Goal: Task Accomplishment & Management: Use online tool/utility

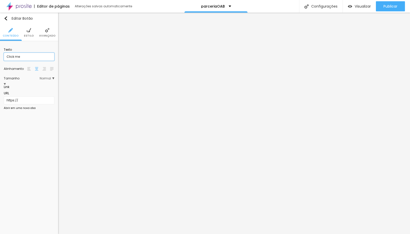
click at [20, 58] on input "Click me" at bounding box center [29, 57] width 50 height 8
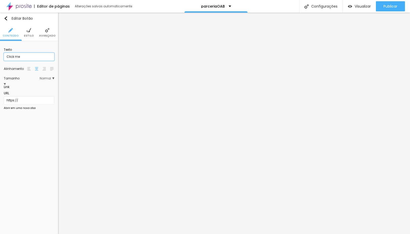
paste input "Agende agora"
type input "Agende agora"
click at [27, 36] on span "Estilo" at bounding box center [29, 36] width 10 height 3
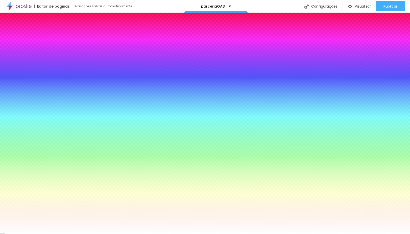
click at [50, 31] on li "Avançado" at bounding box center [47, 32] width 16 height 17
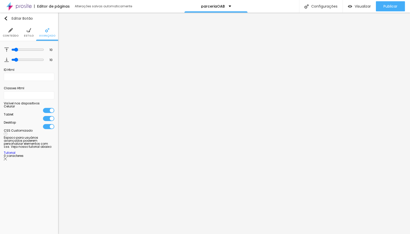
click at [32, 29] on li "Estilo" at bounding box center [29, 32] width 10 height 17
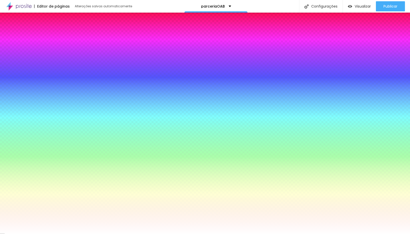
click at [25, 84] on icon "button" at bounding box center [23, 85] width 3 height 3
type input "1"
type input "4"
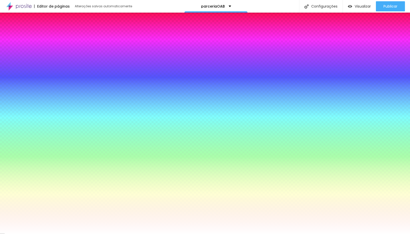
type input "7"
type input "10"
type input "12"
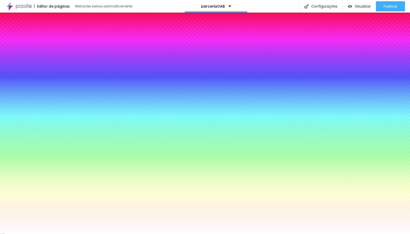
type input "12"
type input "15"
type input "18"
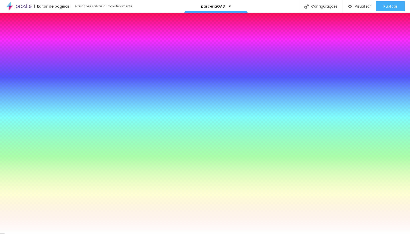
type input "20"
type input "19"
type input "18"
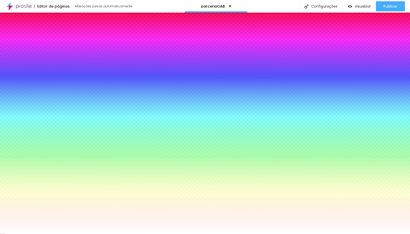
type input "18"
type input "17"
type input "16"
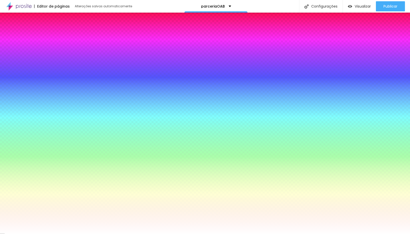
type input "15"
drag, startPoint x: 56, startPoint y: 95, endPoint x: 84, endPoint y: 98, distance: 28.7
type input "15"
type input "1"
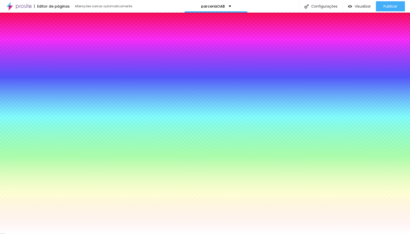
type input "1"
type input "2"
type input "3"
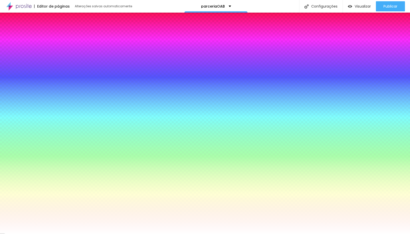
type input "4"
type input "5"
type input "4"
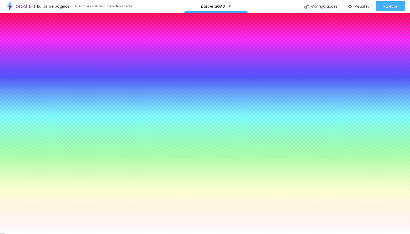
type input "4"
type input "3"
type input "2"
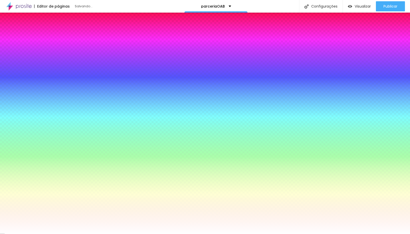
type input "1"
type input "0"
drag, startPoint x: 61, startPoint y: 110, endPoint x: 17, endPoint y: 110, distance: 44.2
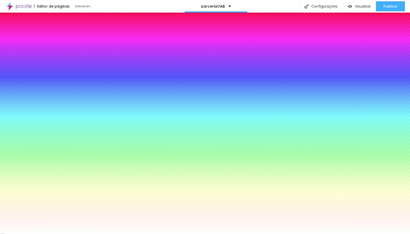
click at [17, 110] on body "Editor de páginas Salvando... parceriaOAB Configurações Configurações da página…" at bounding box center [205, 117] width 410 height 234
click at [39, 234] on div at bounding box center [205, 234] width 410 height 0
click at [27, 67] on button "button" at bounding box center [23, 69] width 7 height 5
type input "17"
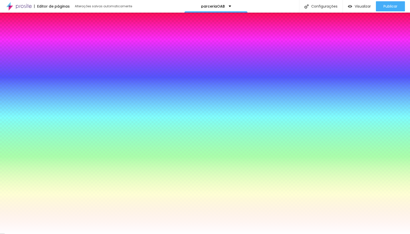
type input "25"
type input "28"
type input "32"
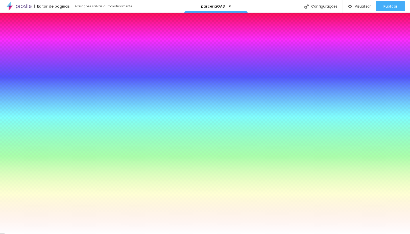
type input "32"
type input "31"
type input "26"
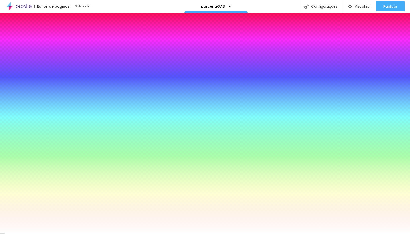
type input "25"
type input "24"
type input "23"
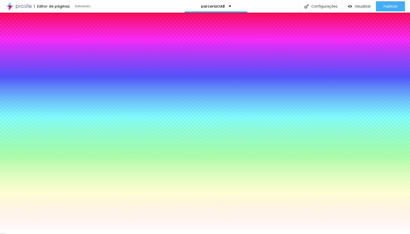
type input "23"
type input "22"
type input "21"
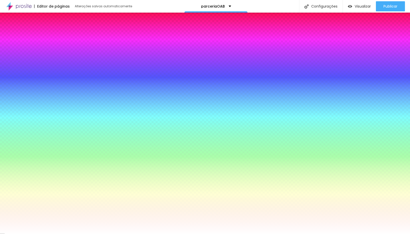
drag, startPoint x: 77, startPoint y: 96, endPoint x: 84, endPoint y: 96, distance: 6.8
type input "21"
click at [42, 234] on div at bounding box center [205, 234] width 410 height 0
click at [35, 54] on div at bounding box center [29, 54] width 50 height 0
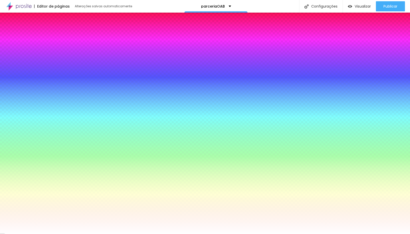
click at [35, 54] on div at bounding box center [29, 54] width 50 height 0
click at [3, 31] on li "Conteúdo" at bounding box center [11, 32] width 16 height 17
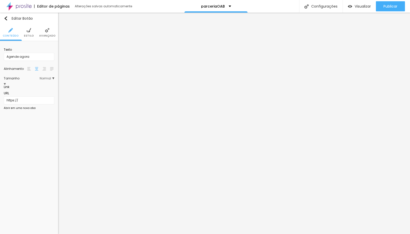
click at [27, 32] on img at bounding box center [28, 30] width 5 height 5
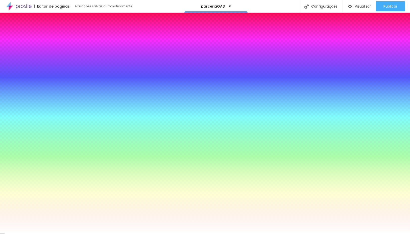
click at [38, 54] on div at bounding box center [29, 54] width 50 height 0
click at [25, 62] on div at bounding box center [205, 117] width 410 height 234
drag, startPoint x: 23, startPoint y: 63, endPoint x: 41, endPoint y: 65, distance: 18.2
click at [39, 57] on div at bounding box center [205, 117] width 410 height 234
drag, startPoint x: 43, startPoint y: 82, endPoint x: 44, endPoint y: 89, distance: 6.6
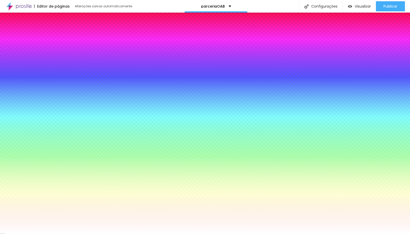
click at [44, 89] on div at bounding box center [205, 117] width 410 height 234
drag, startPoint x: 33, startPoint y: 63, endPoint x: 42, endPoint y: 54, distance: 12.7
click at [42, 54] on div "Cor de fundo Voltar ao padrão #FFFF00" at bounding box center [29, 52] width 50 height 14
click at [35, 54] on div at bounding box center [29, 54] width 50 height 0
drag, startPoint x: 39, startPoint y: 63, endPoint x: 41, endPoint y: 57, distance: 6.0
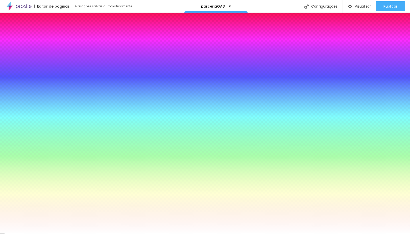
click at [41, 59] on div at bounding box center [29, 59] width 50 height 0
drag, startPoint x: 42, startPoint y: 58, endPoint x: 43, endPoint y: 90, distance: 32.3
click at [43, 91] on div at bounding box center [205, 117] width 410 height 234
type input "#FFC200"
click at [1, 206] on div at bounding box center [0, 207] width 1 height 2
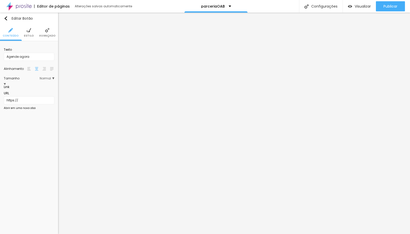
click at [31, 39] on li "Estilo" at bounding box center [29, 32] width 10 height 17
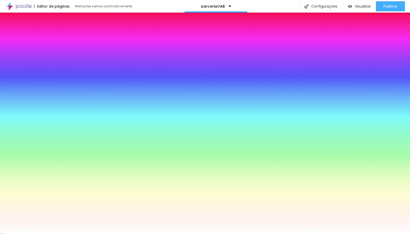
click at [36, 176] on div at bounding box center [29, 176] width 50 height 0
click at [25, 68] on icon "button" at bounding box center [23, 69] width 3 height 3
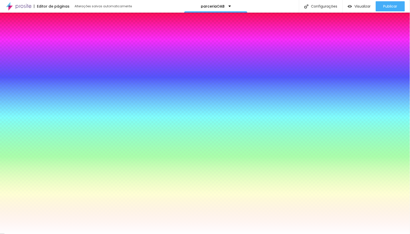
type input "#FFFFFF"
drag, startPoint x: 85, startPoint y: 132, endPoint x: 48, endPoint y: 112, distance: 41.0
type input "0.1"
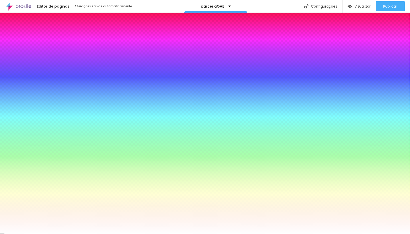
type input "0.6"
type input "1.1"
type input "1.4"
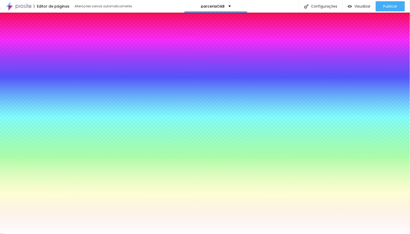
type input "1.4"
type input "1.5"
type input "1.6"
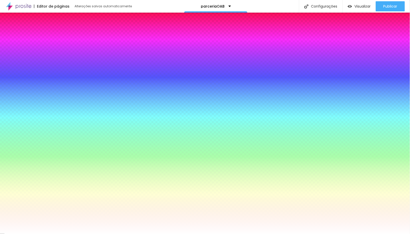
type input "1.7"
type input "1.8"
type input "2"
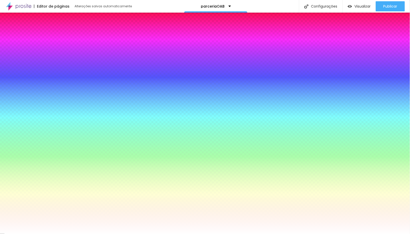
type input "2"
type input "2.2"
type input "2.4"
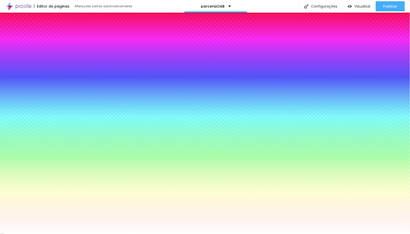
type input "2.5"
type input "2.6"
type input "2.7"
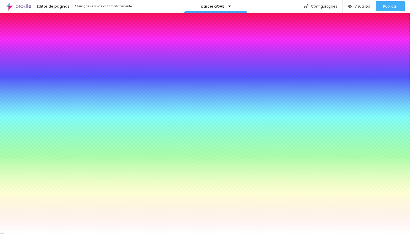
type input "2.7"
type input "2.8"
type input "3.2"
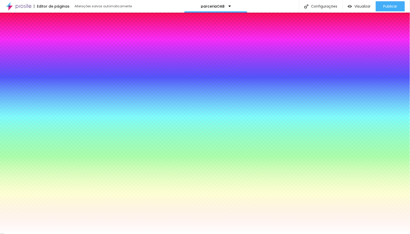
type input "3.3"
type input "3.2"
type input "3.1"
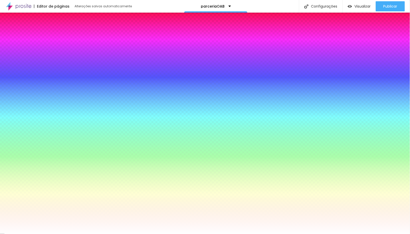
type input "3.1"
type input "2.8"
type input "2.7"
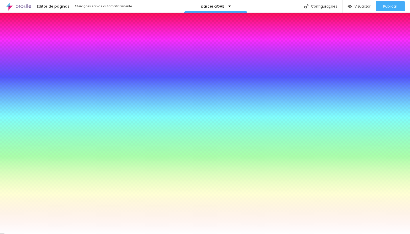
type input "2.5"
type input "2.3"
type input "1.8"
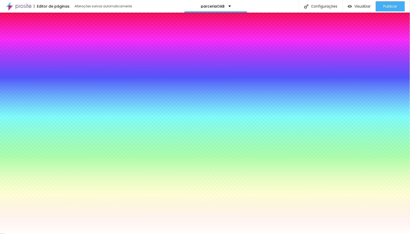
type input "1.8"
type input "1.6"
type input "1.4"
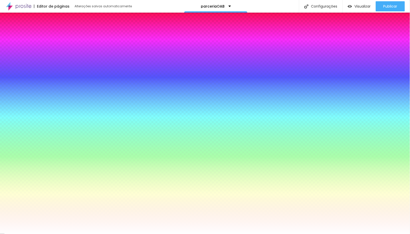
type input "1.3"
type input "0.8"
type input "0.2"
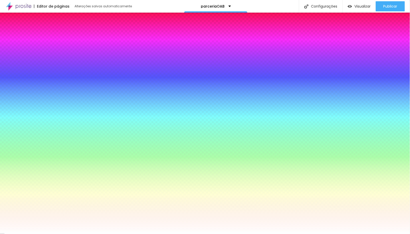
type input "0.2"
type input "0"
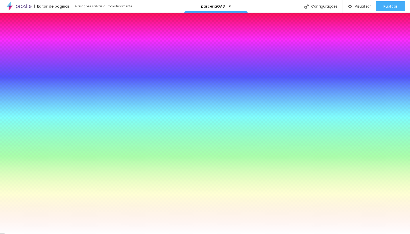
click at [61, 234] on div at bounding box center [205, 234] width 410 height 0
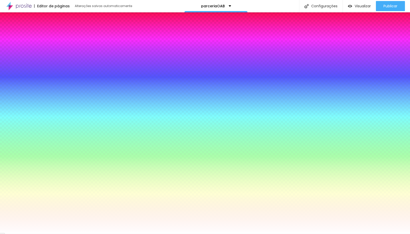
scroll to position [0, 0]
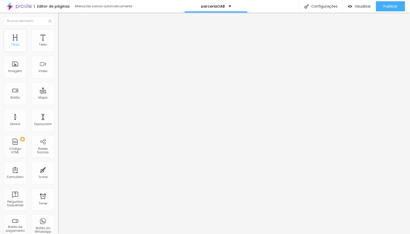
click at [20, 43] on div "Título" at bounding box center [15, 40] width 23 height 23
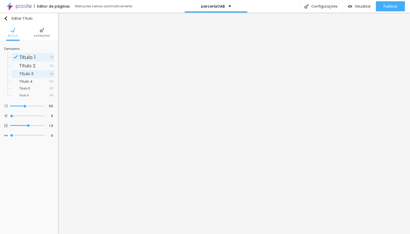
click at [24, 70] on div "Titulo 3 H3" at bounding box center [33, 74] width 43 height 8
click at [26, 78] on li "Titulo 3 H3" at bounding box center [33, 74] width 43 height 8
click at [33, 81] on span "Titulo 4" at bounding box center [34, 82] width 30 height 4
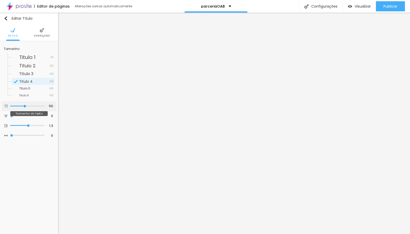
type input "44"
type input "25"
type input "22"
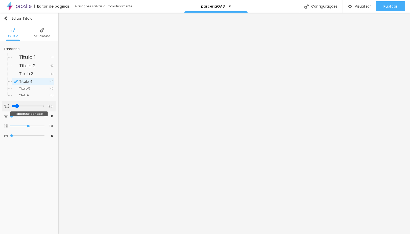
type input "22"
type input "20"
type input "18"
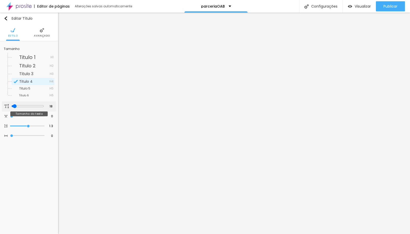
type input "17"
type input "18"
type input "19"
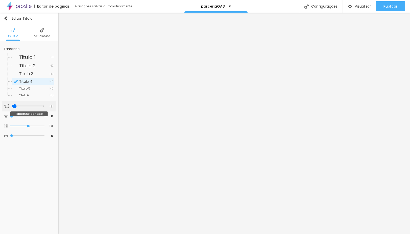
type input "19"
type input "35"
type input "37"
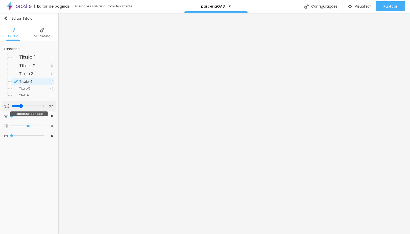
type input "38"
type input "39"
type input "38"
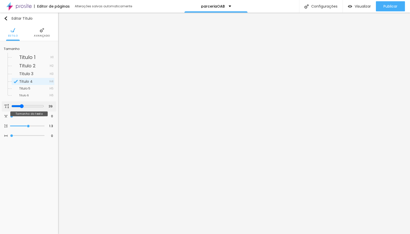
type input "38"
type input "37"
click at [20, 107] on input "range" at bounding box center [27, 106] width 33 height 4
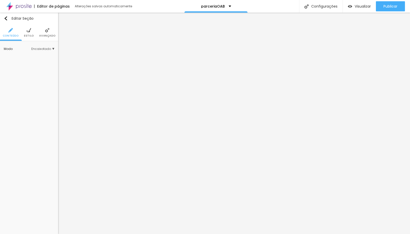
click at [31, 34] on li "Estilo" at bounding box center [29, 32] width 10 height 17
click at [29, 32] on img at bounding box center [28, 30] width 5 height 5
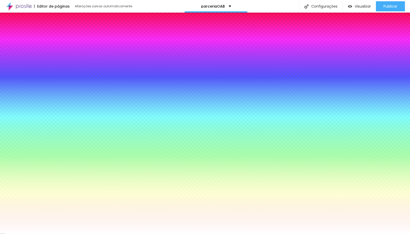
click at [46, 30] on img at bounding box center [47, 30] width 5 height 5
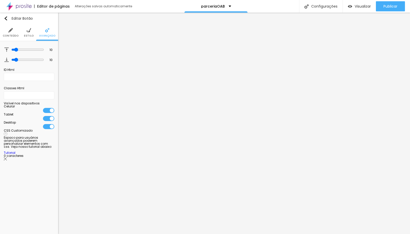
drag, startPoint x: 41, startPoint y: 105, endPoint x: 2, endPoint y: 32, distance: 83.1
click at [33, 31] on li "Estilo" at bounding box center [29, 32] width 10 height 17
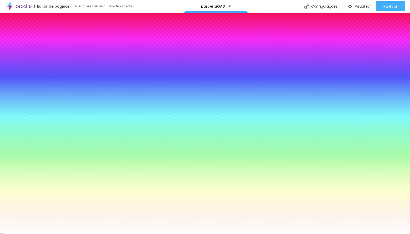
click at [3, 32] on ul "Conteúdo Estilo Avançado" at bounding box center [29, 32] width 58 height 17
click at [8, 31] on li "Conteúdo" at bounding box center [11, 32] width 16 height 17
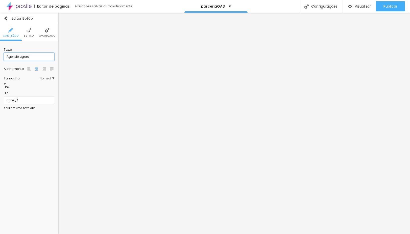
click at [16, 55] on input "Agende agora" at bounding box center [29, 57] width 50 height 8
type input "Quero garantir minha vaga"
click at [44, 35] on span "Avançado" at bounding box center [42, 36] width 16 height 3
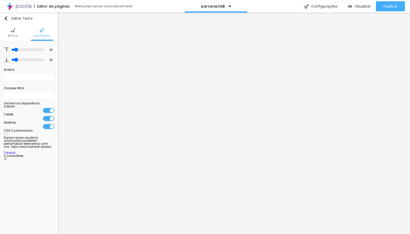
click at [11, 35] on span "Estilo" at bounding box center [13, 36] width 10 height 3
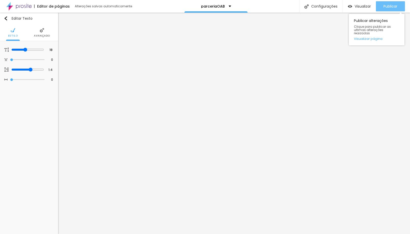
click at [283, 5] on span "Publicar" at bounding box center [390, 6] width 14 height 4
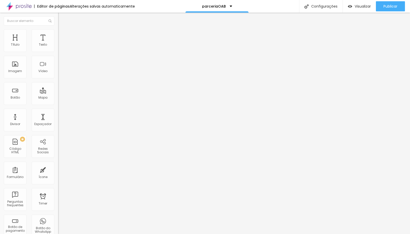
click at [58, 47] on input "Quero garantir meu pacote com desconto 🤍" at bounding box center [88, 44] width 61 height 5
paste input "inha vaga"
type input "Quero garantir minha vaga"
